Goal: Task Accomplishment & Management: Manage account settings

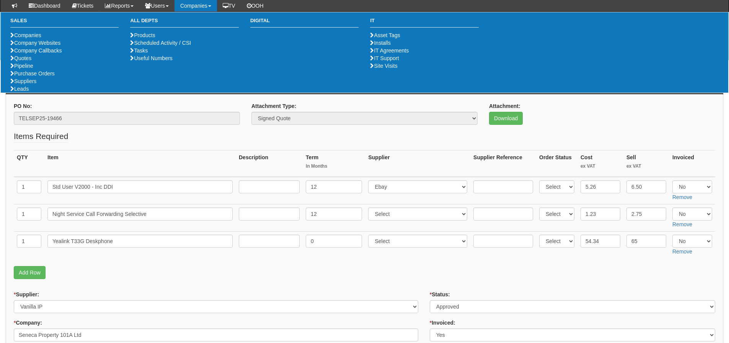
scroll to position [115, 0]
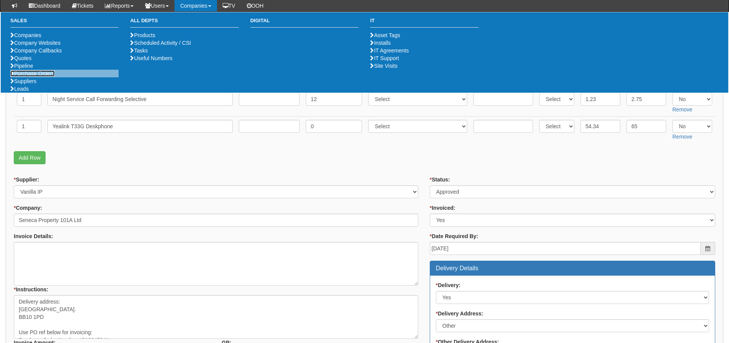
click at [38, 77] on link "Purchase Orders" at bounding box center [32, 73] width 44 height 6
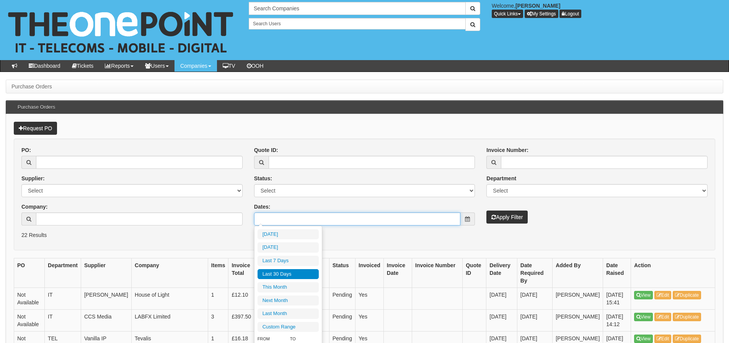
click at [286, 217] on input "Dates:" at bounding box center [357, 218] width 207 height 13
type input "2025-09-07"
type input "2025-09-02"
type input "[DATE]"
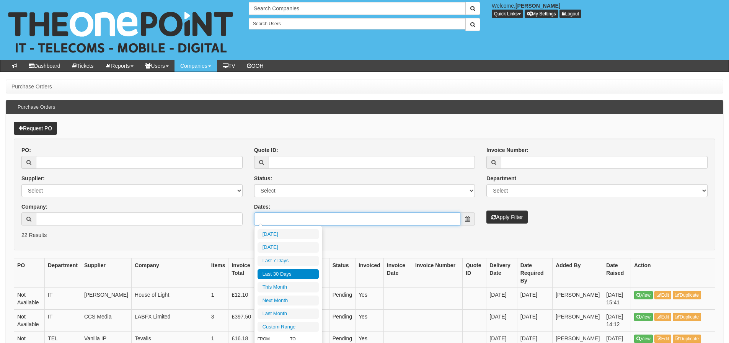
type input "[DATE]"
click at [280, 270] on li "Last 30 Days" at bounding box center [288, 274] width 61 height 10
type input "2025-08-10 - 2025-09-08"
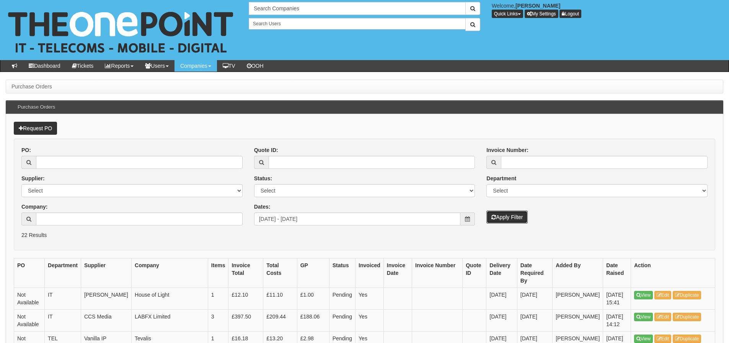
click at [520, 219] on button "Apply Filter" at bounding box center [506, 216] width 41 height 13
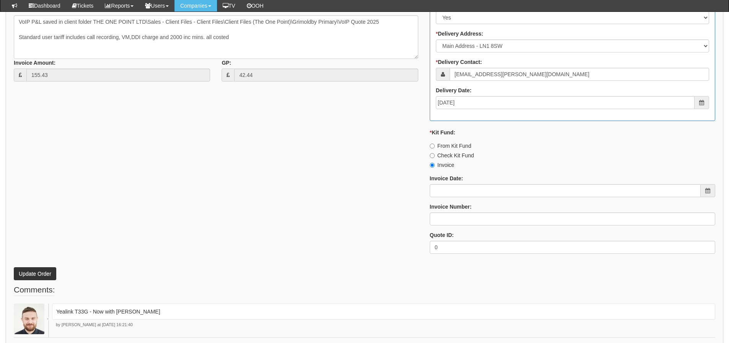
scroll to position [455, 0]
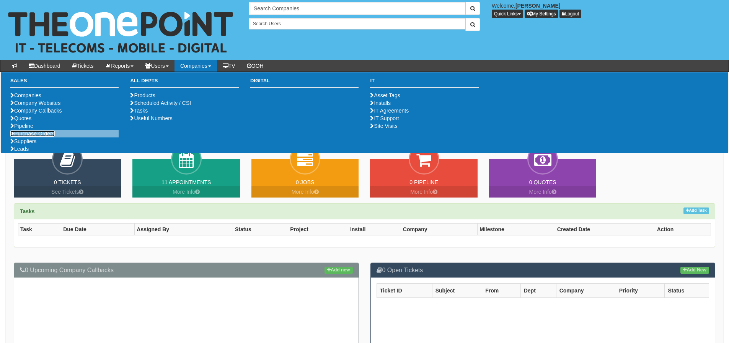
click at [36, 137] on link "Purchase Orders" at bounding box center [32, 133] width 44 height 6
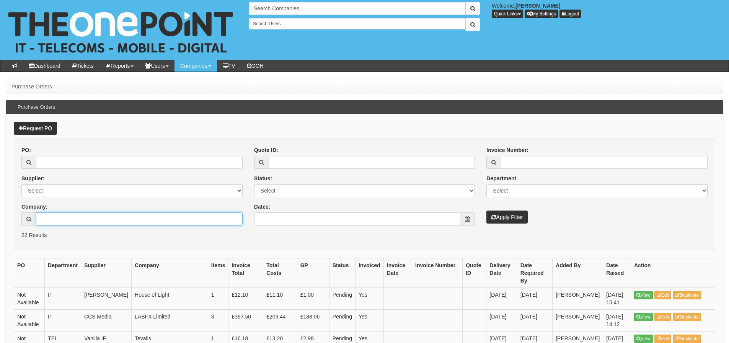
click at [52, 218] on input "Company:" at bounding box center [139, 218] width 207 height 13
